Goal: Information Seeking & Learning: Compare options

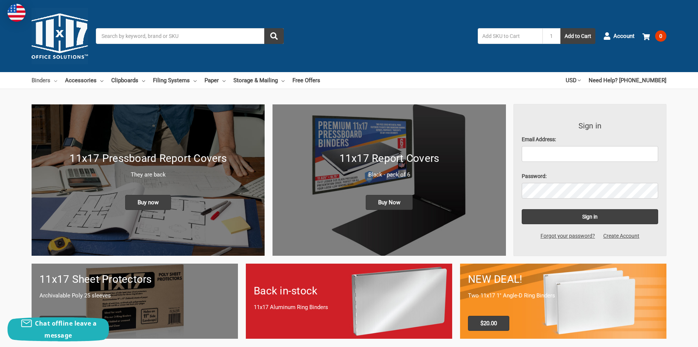
click at [54, 80] on link "Binders" at bounding box center [45, 80] width 26 height 17
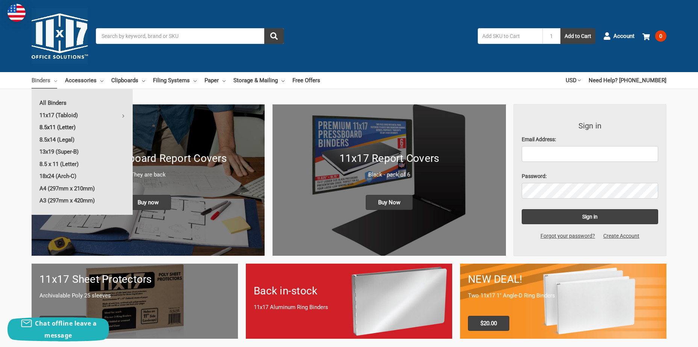
click at [56, 127] on link "8.5x11 (Letter)" at bounding box center [82, 127] width 101 height 12
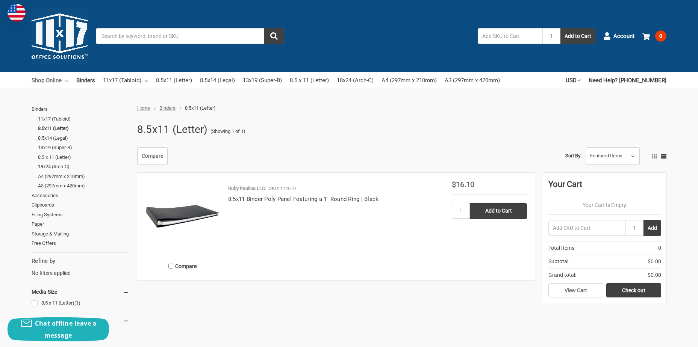
click at [65, 79] on link "Shop Online" at bounding box center [50, 80] width 37 height 17
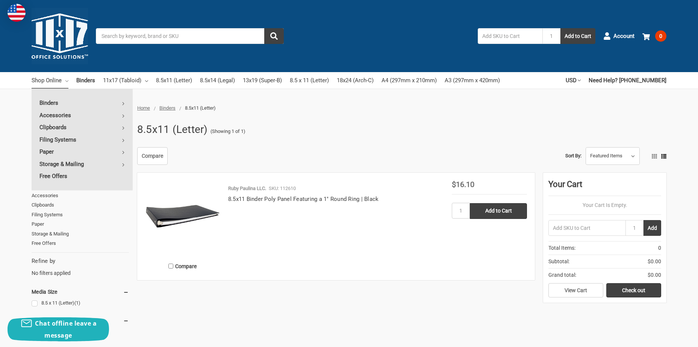
click at [18, 123] on div "Home Binders 8.5x11 (Letter) 8.5x11 (Letter) (Showing 1 of 1) Binders 11x17 (Ta…" at bounding box center [349, 332] width 698 height 454
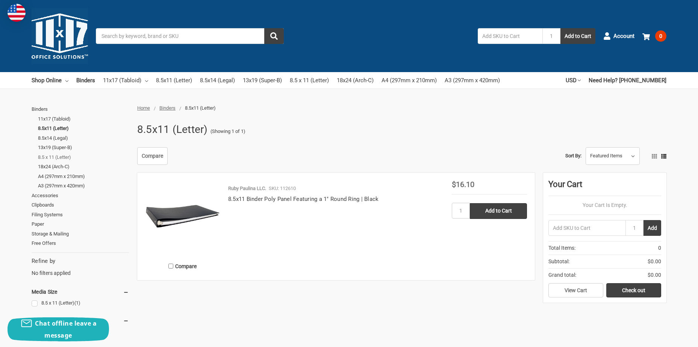
click at [68, 158] on link "8.5 x 11 (Letter)" at bounding box center [83, 158] width 91 height 10
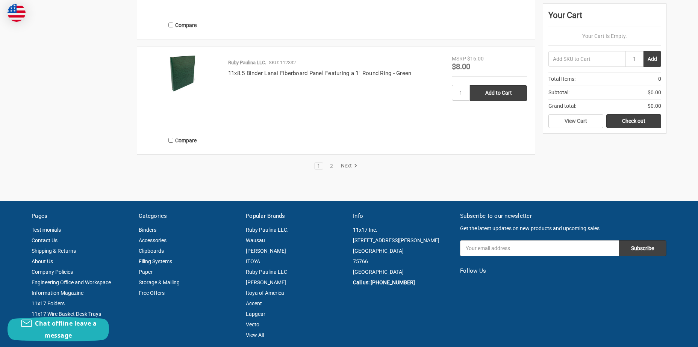
scroll to position [1617, 0]
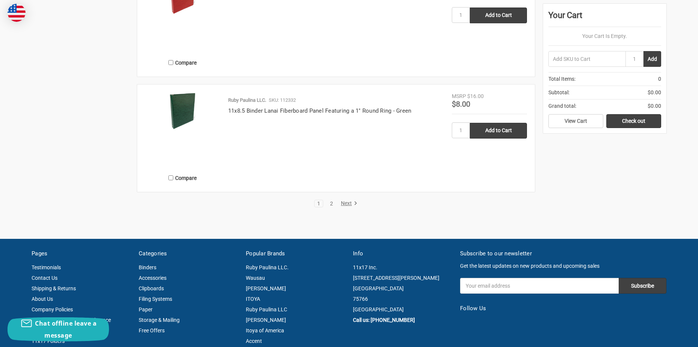
click at [329, 204] on link "2" at bounding box center [332, 203] width 8 height 5
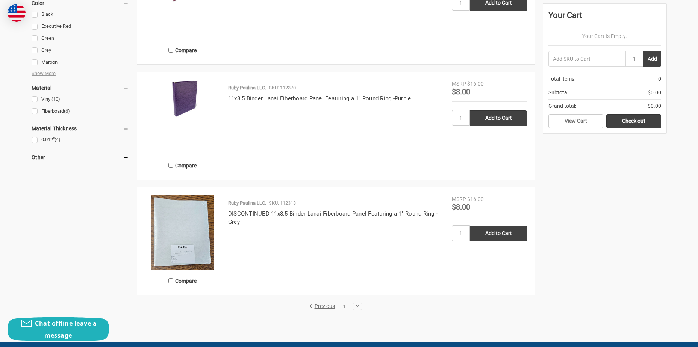
scroll to position [677, 0]
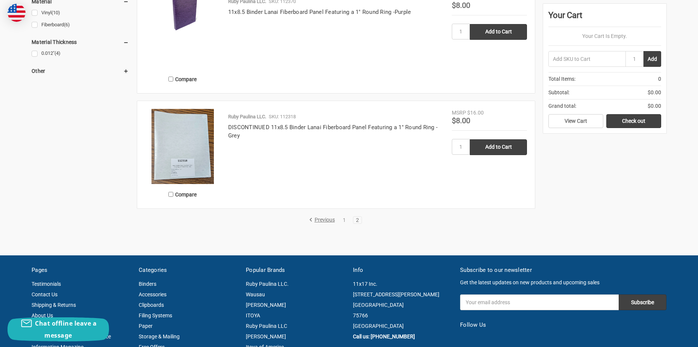
click at [323, 221] on link "Previous" at bounding box center [323, 220] width 29 height 7
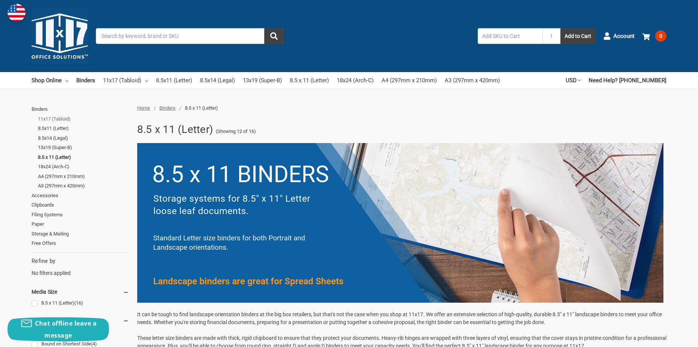
click at [58, 121] on link "11x17 (Tabloid)" at bounding box center [83, 119] width 91 height 10
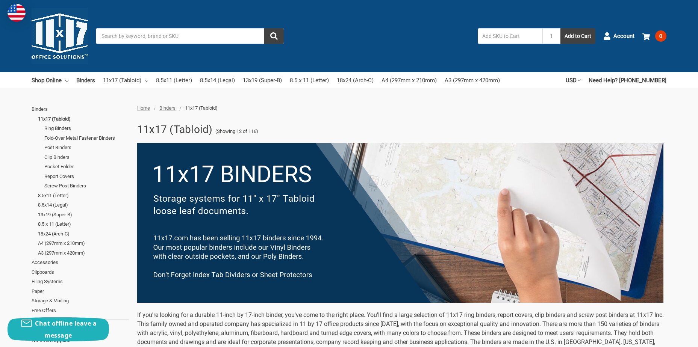
click at [55, 41] on img at bounding box center [60, 36] width 56 height 56
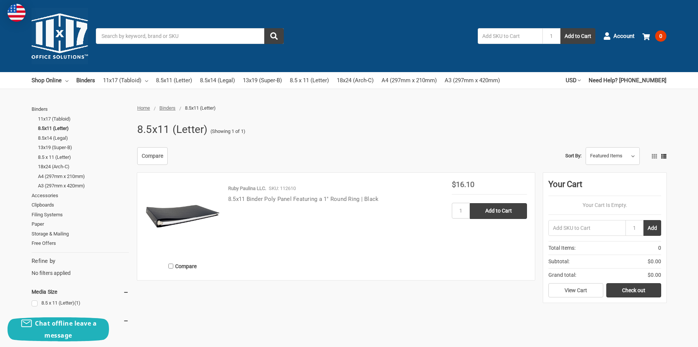
click at [275, 201] on link "8.5x11 Binder Poly Panel Featuring a 1" Round Ring | Black" at bounding box center [303, 199] width 151 height 7
click at [68, 157] on link "8.5 x 11 (Letter)" at bounding box center [83, 158] width 91 height 10
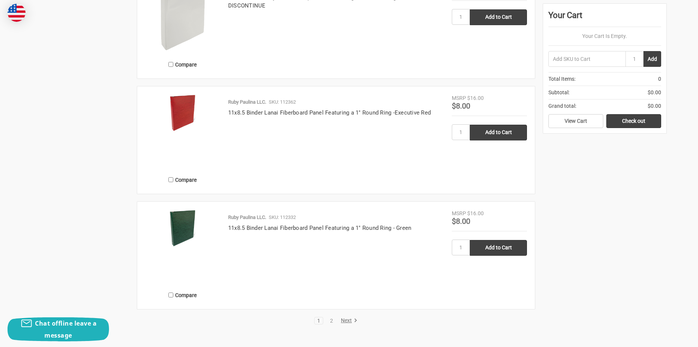
scroll to position [1504, 0]
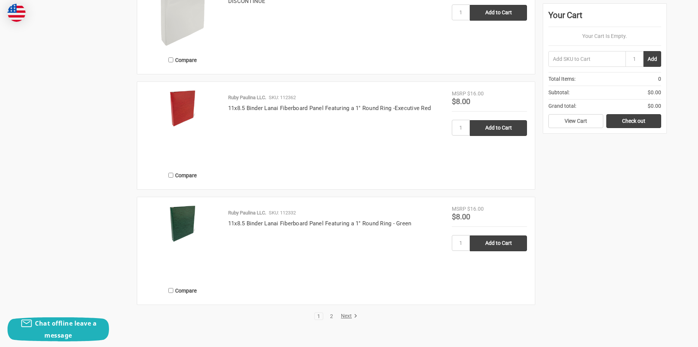
click at [331, 315] on link "2" at bounding box center [332, 316] width 8 height 5
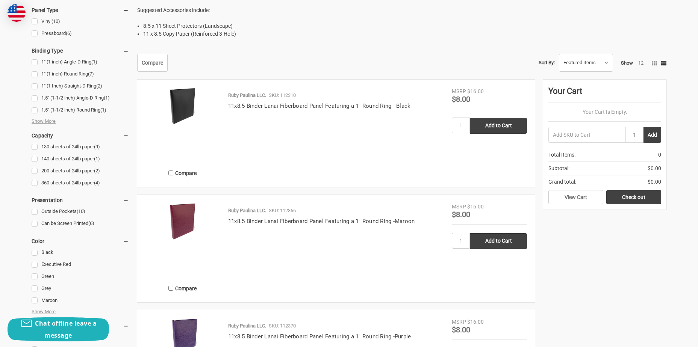
scroll to position [338, 0]
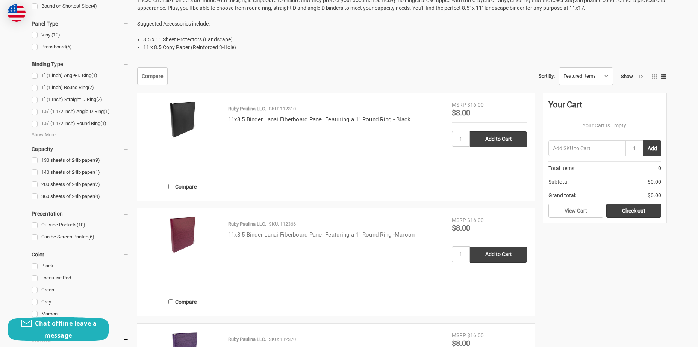
click at [339, 235] on link "11x8.5 Binder Lanai Fiberboard Panel Featuring a 1" Round Ring -Maroon" at bounding box center [321, 235] width 187 height 7
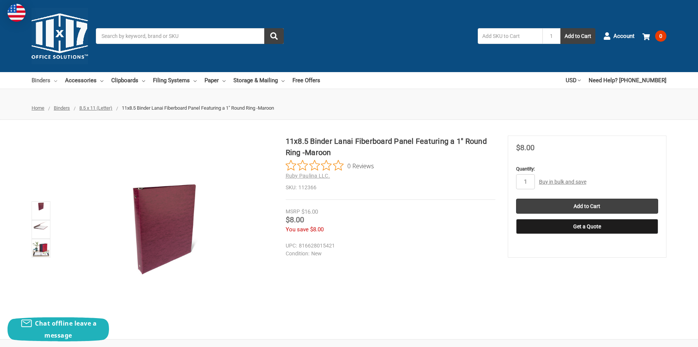
click at [56, 80] on icon at bounding box center [55, 81] width 3 height 3
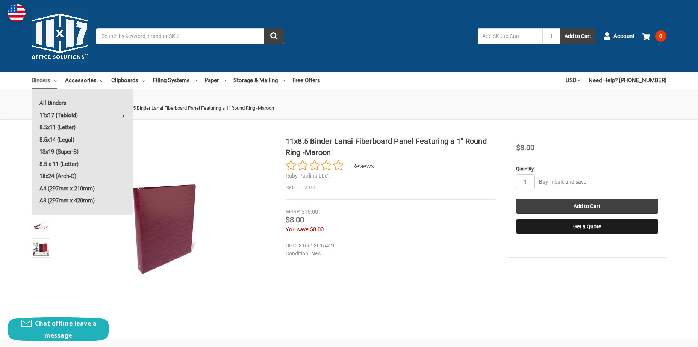
click at [124, 116] on icon at bounding box center [123, 116] width 3 height 3
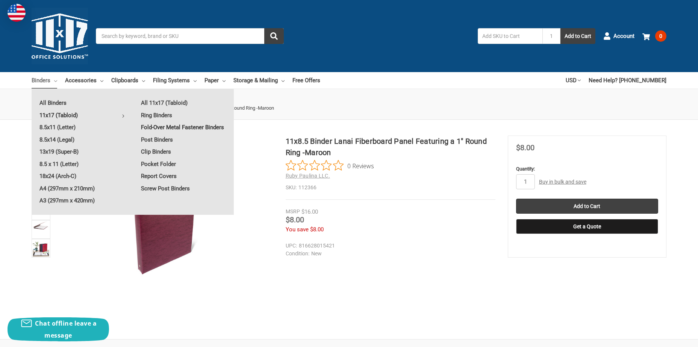
click at [193, 129] on link "Fold-Over Metal Fastener Binders" at bounding box center [183, 127] width 101 height 12
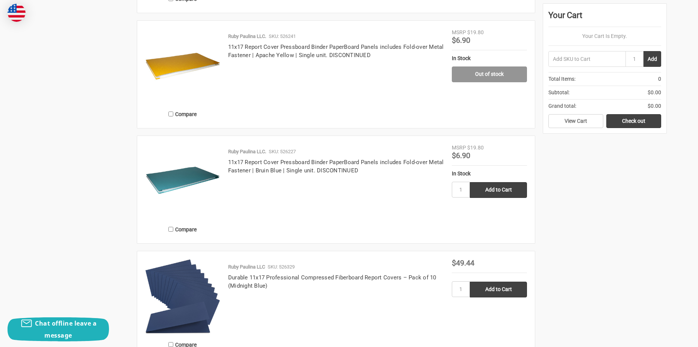
scroll to position [978, 0]
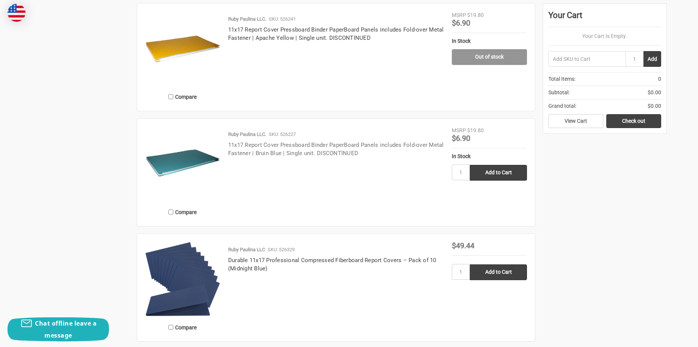
click at [313, 146] on link "11x17 Report Cover Pressboard Binder PaperBoard Panels includes Fold-over Metal…" at bounding box center [336, 149] width 216 height 15
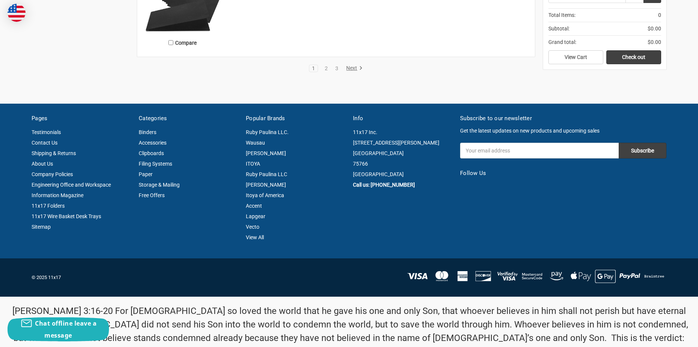
scroll to position [1504, 0]
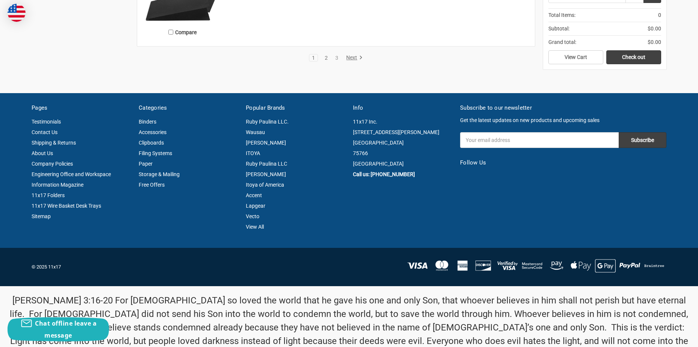
click at [325, 58] on link "2" at bounding box center [326, 57] width 8 height 5
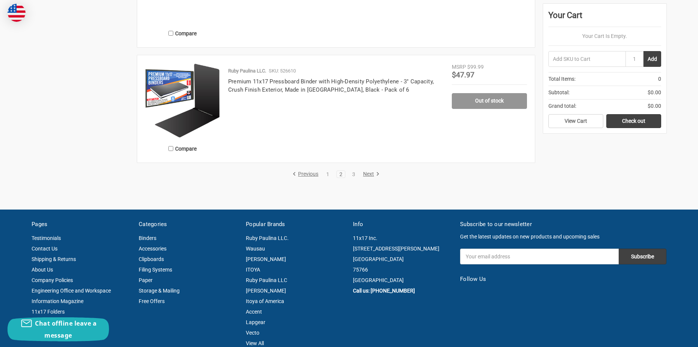
scroll to position [1391, 0]
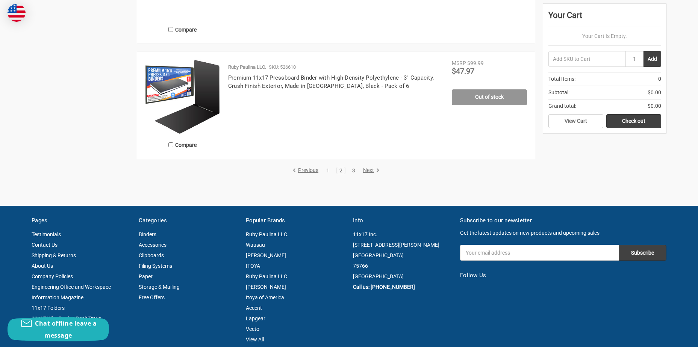
click at [355, 171] on link "3" at bounding box center [354, 170] width 8 height 5
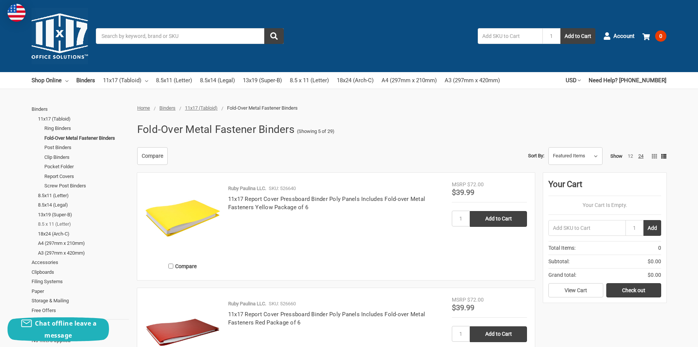
click at [58, 224] on link "8.5 x 11 (Letter)" at bounding box center [83, 225] width 91 height 10
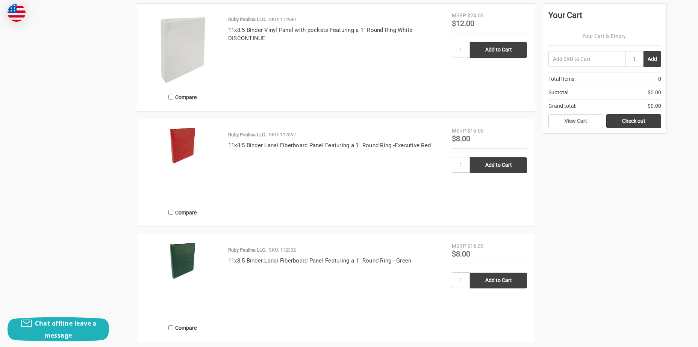
scroll to position [1467, 0]
click at [383, 146] on link "11x8.5 Binder Lanai Fiberboard Panel Featuring a 1" Round Ring -Executive Red" at bounding box center [329, 146] width 203 height 7
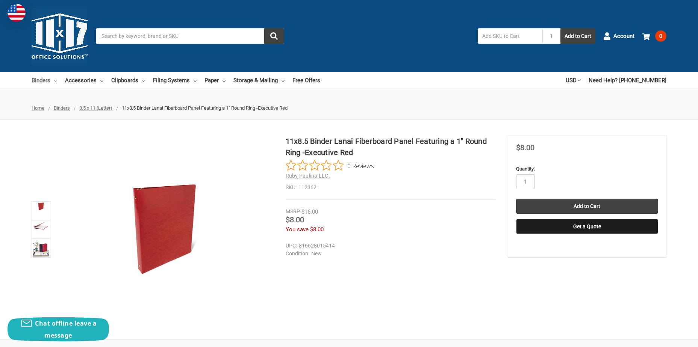
click at [53, 80] on link "Binders" at bounding box center [45, 80] width 26 height 17
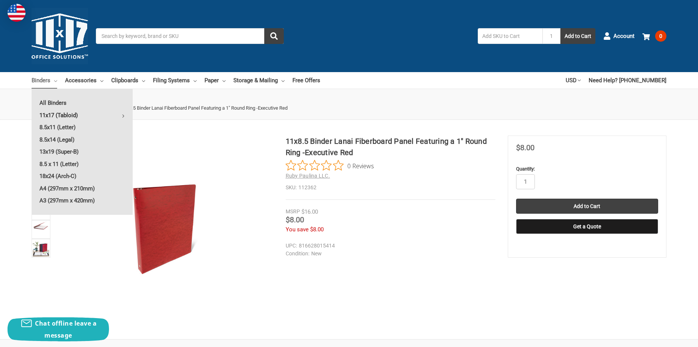
click at [123, 116] on icon at bounding box center [123, 116] width 3 height 3
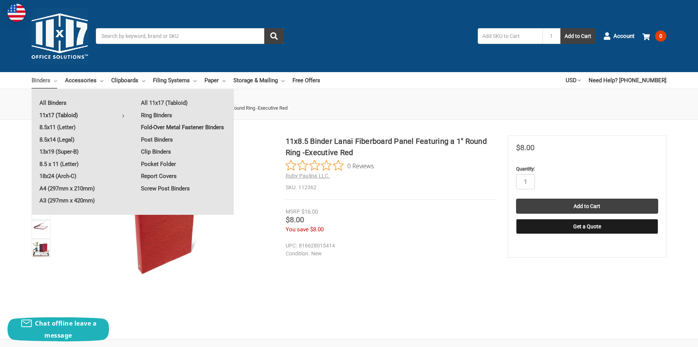
click at [171, 127] on link "Fold-Over Metal Fastener Binders" at bounding box center [183, 127] width 101 height 12
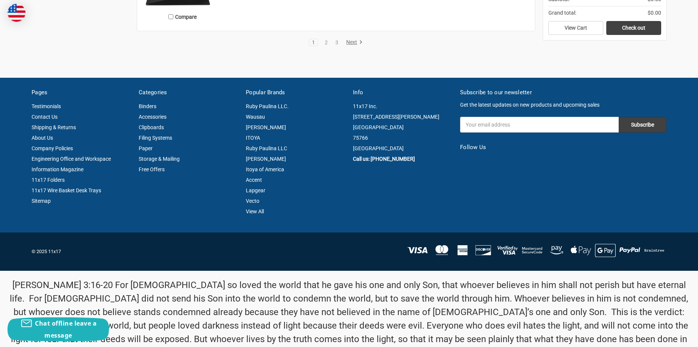
scroll to position [1271, 0]
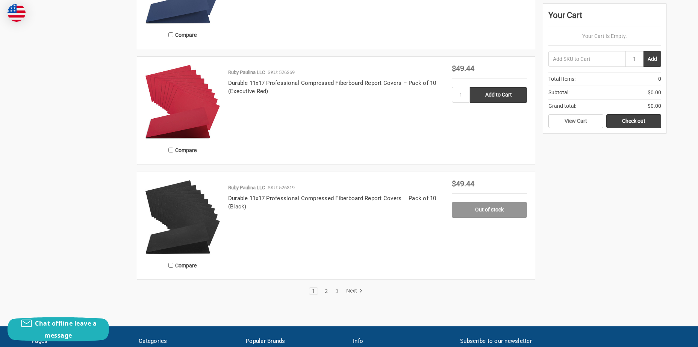
click at [326, 289] on link "2" at bounding box center [326, 291] width 8 height 5
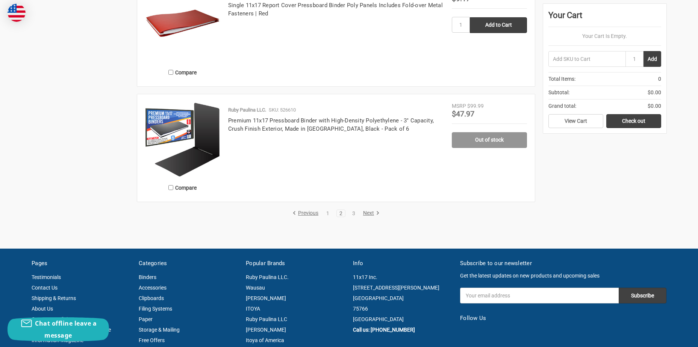
scroll to position [1354, 0]
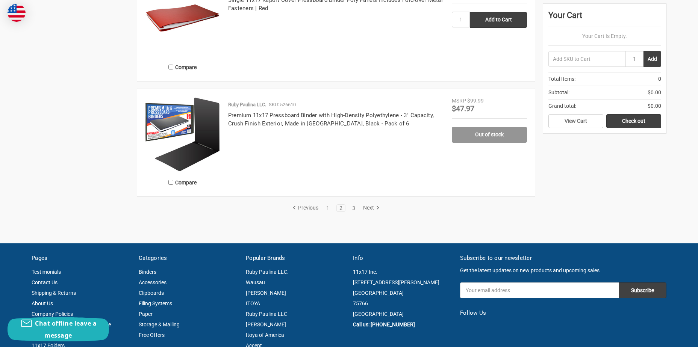
click at [352, 208] on link "3" at bounding box center [354, 208] width 8 height 5
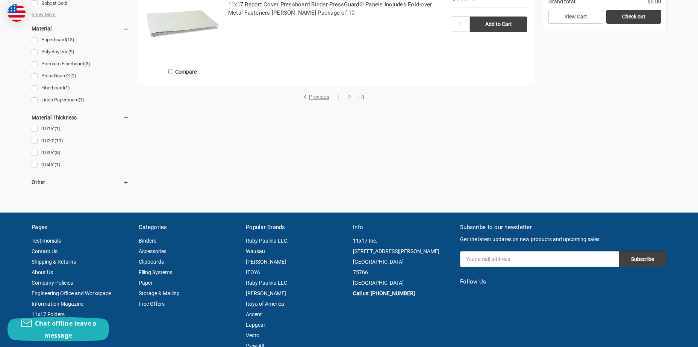
scroll to position [526, 0]
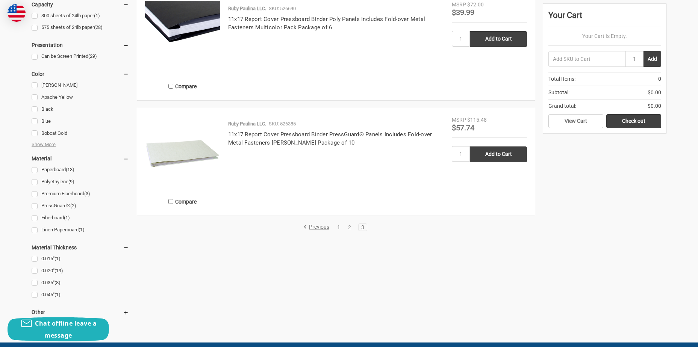
click at [338, 227] on link "1" at bounding box center [339, 227] width 8 height 5
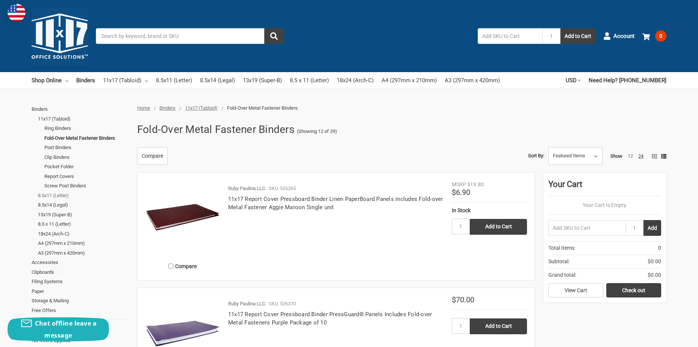
click at [55, 195] on link "8.5x11 (Letter)" at bounding box center [83, 196] width 91 height 10
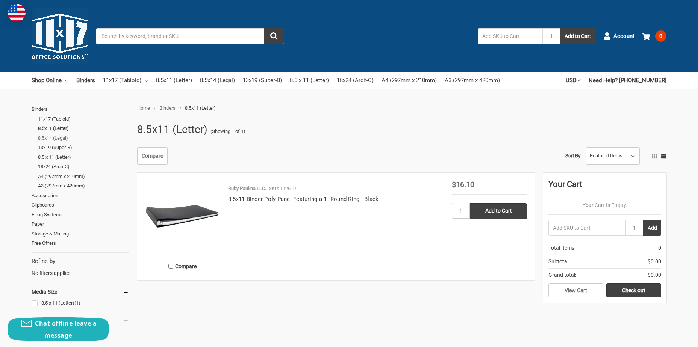
click at [64, 138] on link "8.5x14 (Legal)" at bounding box center [83, 138] width 91 height 10
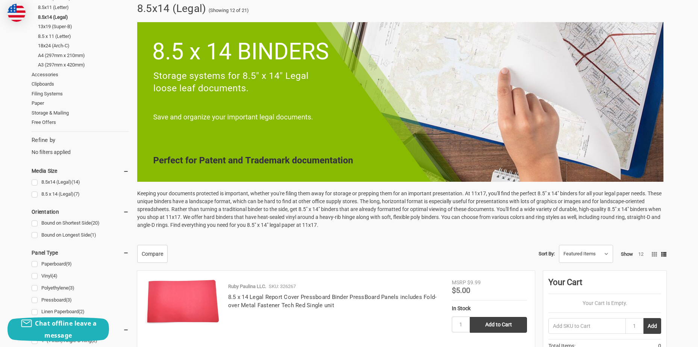
scroll to position [38, 0]
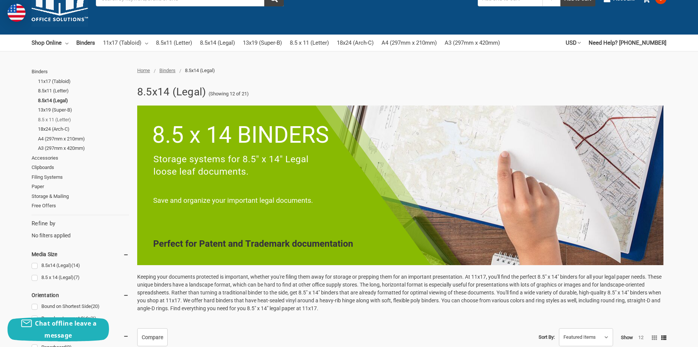
click at [58, 120] on link "8.5 x 11 (Letter)" at bounding box center [83, 120] width 91 height 10
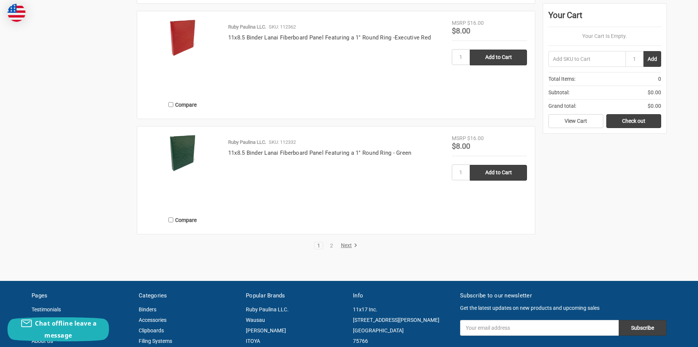
scroll to position [1579, 0]
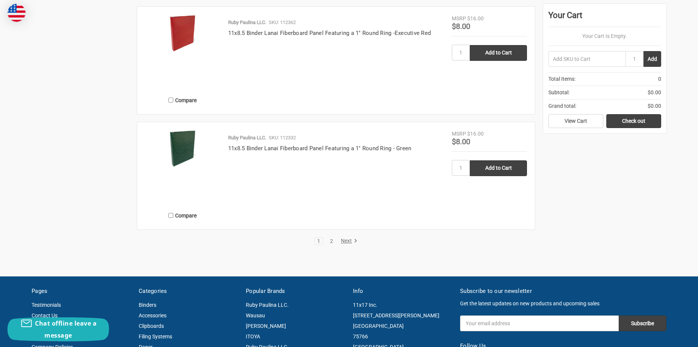
click at [331, 240] on link "2" at bounding box center [332, 241] width 8 height 5
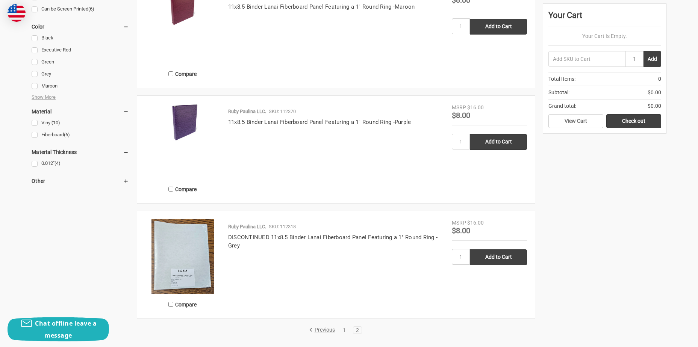
scroll to position [414, 0]
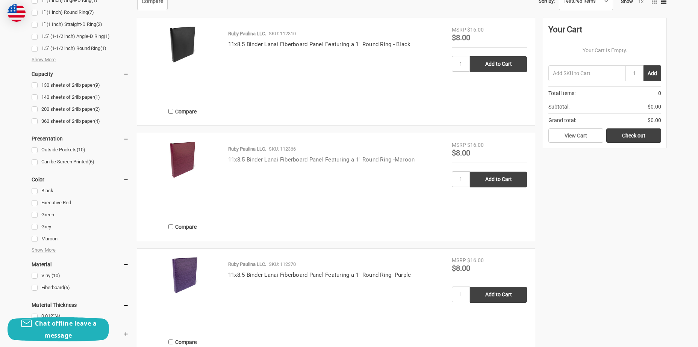
click at [348, 158] on link "11x8.5 Binder Lanai Fiberboard Panel Featuring a 1" Round Ring -Maroon" at bounding box center [321, 159] width 187 height 7
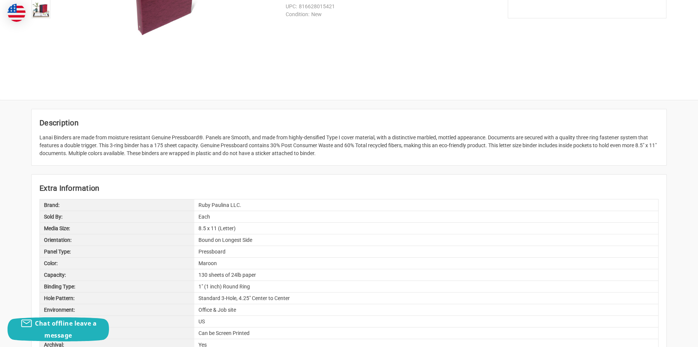
scroll to position [301, 0]
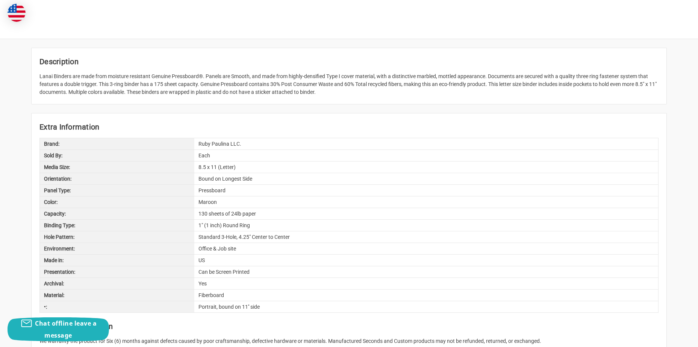
drag, startPoint x: 342, startPoint y: 218, endPoint x: 298, endPoint y: 61, distance: 163.2
click at [298, 61] on h2 "Description" at bounding box center [348, 61] width 619 height 11
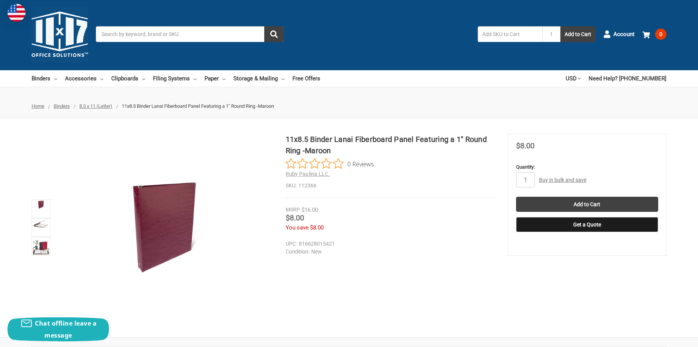
scroll to position [0, 0]
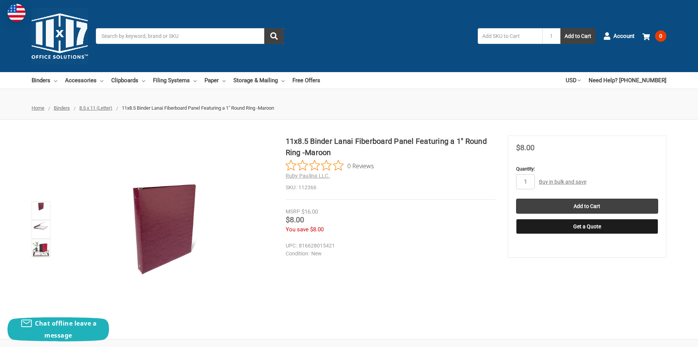
click at [555, 184] on link "Buy in bulk and save" at bounding box center [562, 182] width 47 height 6
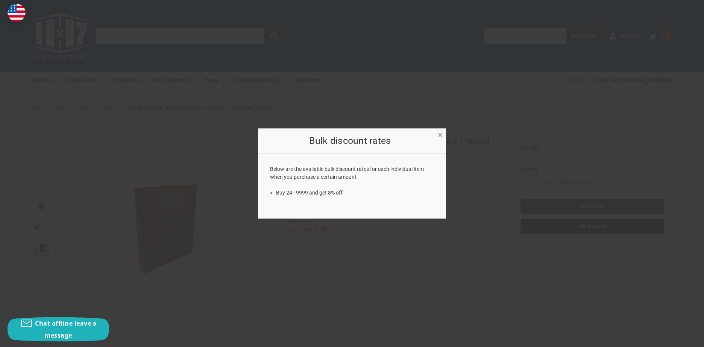
click at [439, 135] on span "×" at bounding box center [440, 135] width 5 height 11
